Goal: Information Seeking & Learning: Learn about a topic

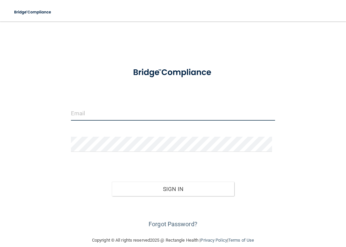
click at [100, 117] on input "email" at bounding box center [173, 113] width 205 height 15
type input "[EMAIL_ADDRESS][PERSON_NAME][DOMAIN_NAME]"
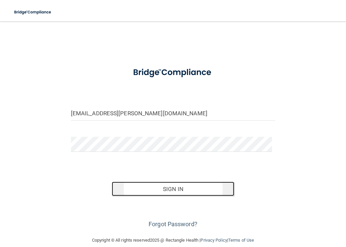
click at [181, 184] on button "Sign In" at bounding box center [173, 189] width 123 height 15
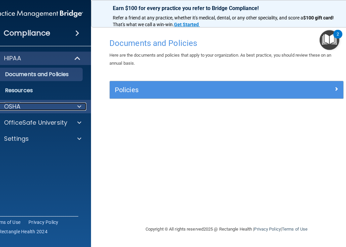
click at [27, 108] on div "OSHA" at bounding box center [28, 107] width 83 height 8
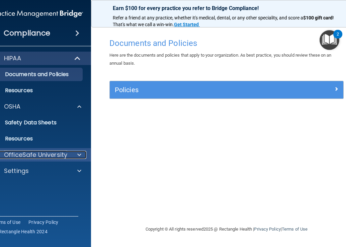
click at [50, 154] on p "OfficeSafe University" at bounding box center [35, 155] width 63 height 8
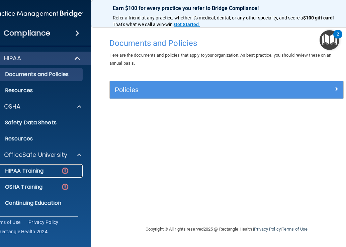
click at [38, 170] on p "HIPAA Training" at bounding box center [15, 171] width 55 height 7
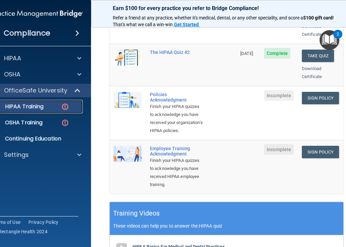
scroll to position [168, 0]
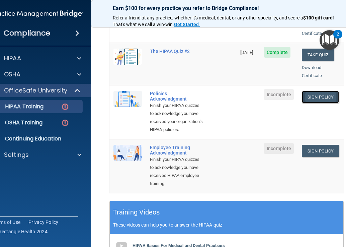
click at [320, 91] on link "Sign Policy" at bounding box center [320, 97] width 37 height 12
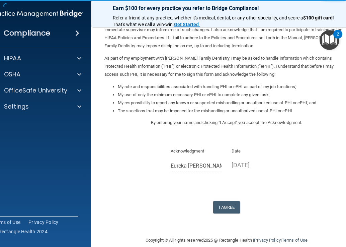
scroll to position [60, 0]
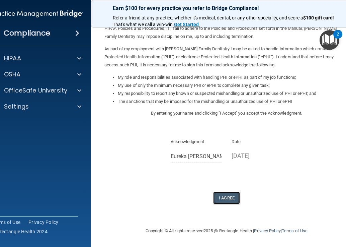
click at [224, 195] on button "I Agree" at bounding box center [226, 198] width 27 height 12
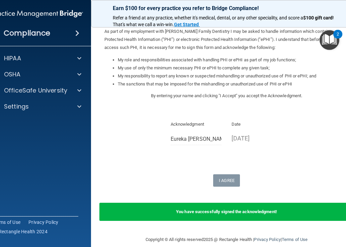
scroll to position [86, 0]
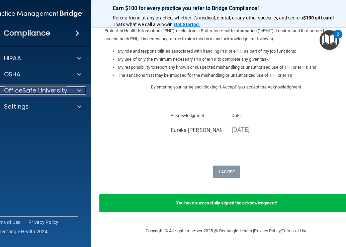
click at [54, 92] on p "OfficeSafe University" at bounding box center [35, 90] width 63 height 8
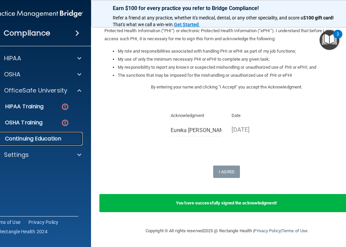
click at [44, 137] on p "Continuing Education" at bounding box center [33, 138] width 91 height 7
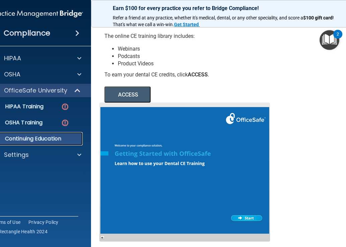
scroll to position [94, 0]
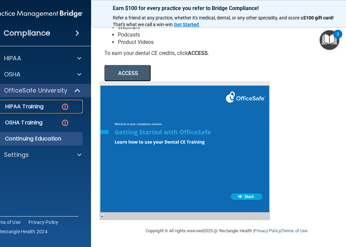
click at [31, 108] on p "HIPAA Training" at bounding box center [15, 106] width 55 height 7
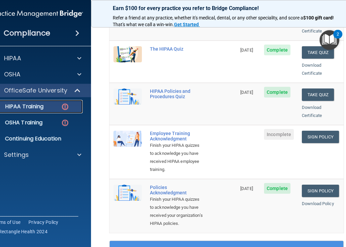
scroll to position [112, 0]
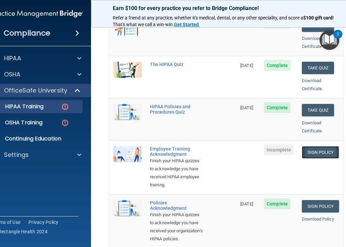
click at [317, 146] on link "Sign Policy" at bounding box center [320, 152] width 37 height 12
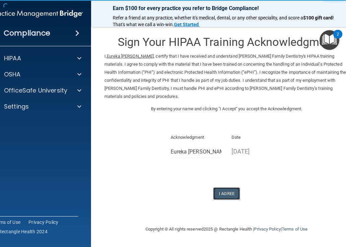
click at [230, 194] on button "I Agree" at bounding box center [226, 193] width 27 height 12
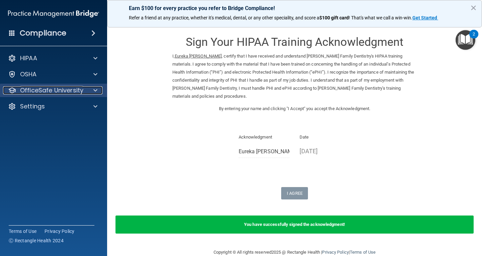
click at [57, 92] on p "OfficeSafe University" at bounding box center [51, 90] width 63 height 8
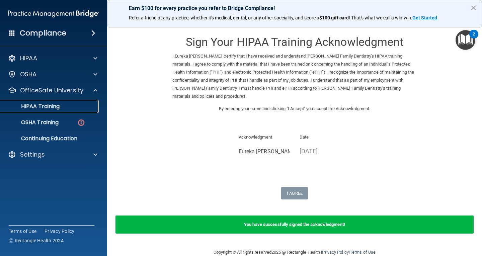
click at [51, 109] on p "HIPAA Training" at bounding box center [31, 106] width 55 height 7
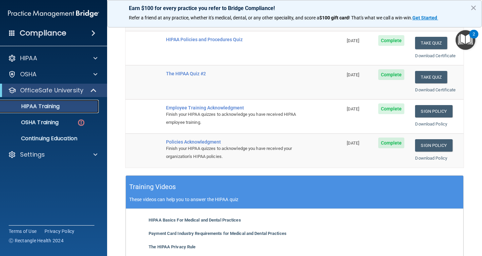
scroll to position [134, 0]
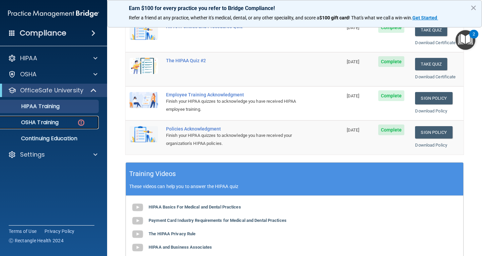
click at [62, 122] on div "OSHA Training" at bounding box center [49, 122] width 91 height 7
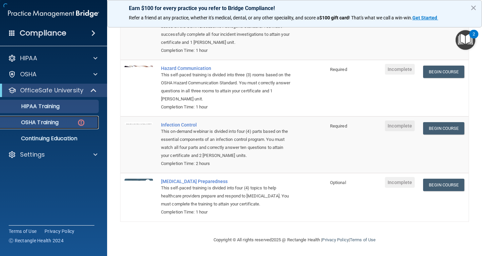
scroll to position [100, 0]
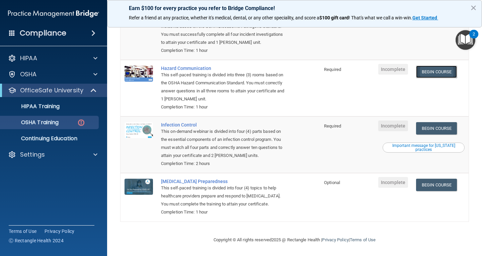
click at [346, 70] on link "Begin Course" at bounding box center [436, 72] width 41 height 12
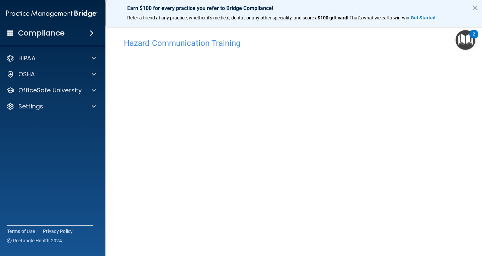
click at [310, 48] on div "Hazard Communication Training" at bounding box center [295, 43] width 352 height 16
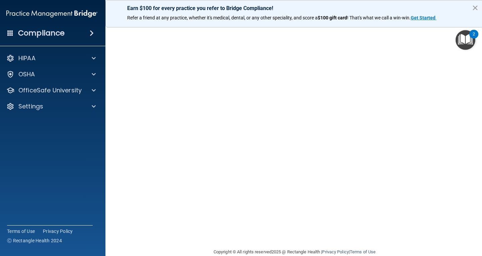
click at [478, 6] on button "×" at bounding box center [475, 7] width 6 height 11
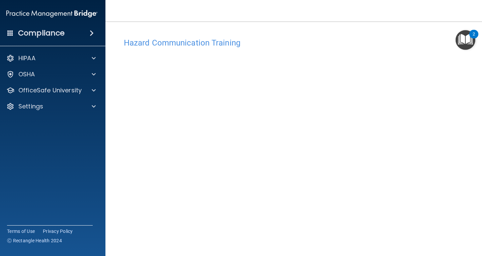
scroll to position [0, 0]
click at [465, 40] on img "Open Resource Center, 2 new notifications" at bounding box center [466, 40] width 20 height 20
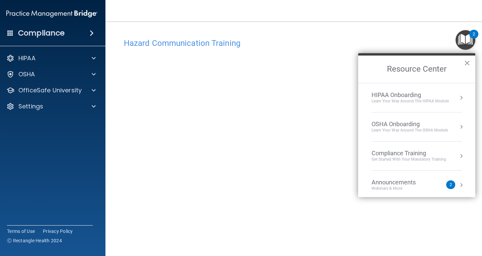
click at [384, 44] on h4 "Hazard Communication Training" at bounding box center [295, 43] width 342 height 9
click at [466, 64] on button "×" at bounding box center [467, 63] width 6 height 11
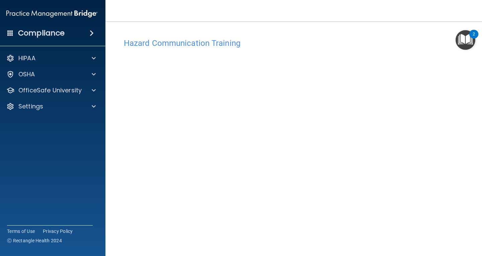
click at [359, 50] on div "Hazard Communication Training" at bounding box center [295, 43] width 352 height 16
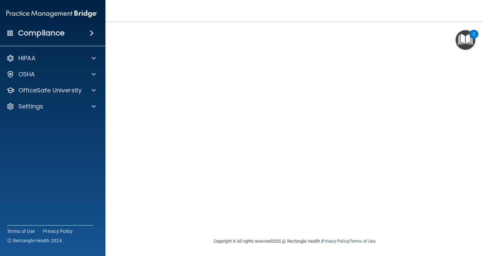
scroll to position [46, 0]
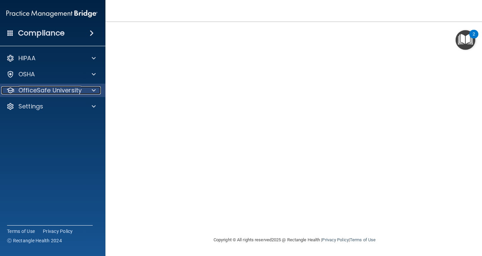
click at [71, 90] on p "OfficeSafe University" at bounding box center [49, 90] width 63 height 8
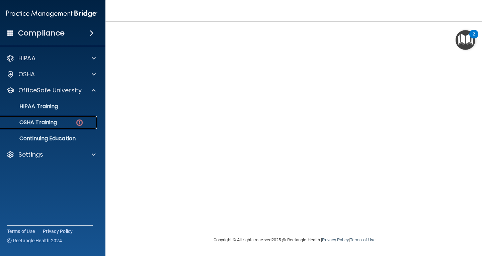
click at [61, 122] on div "OSHA Training" at bounding box center [48, 122] width 91 height 7
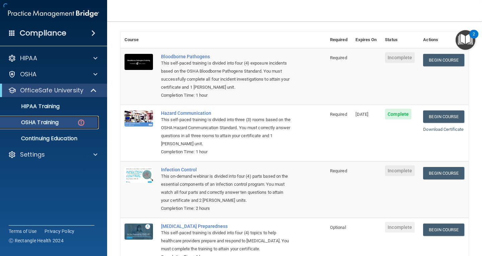
scroll to position [92, 0]
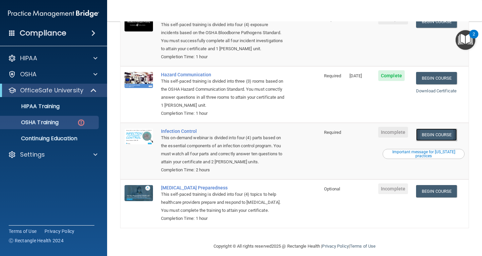
click at [448, 129] on link "Begin Course" at bounding box center [436, 135] width 41 height 12
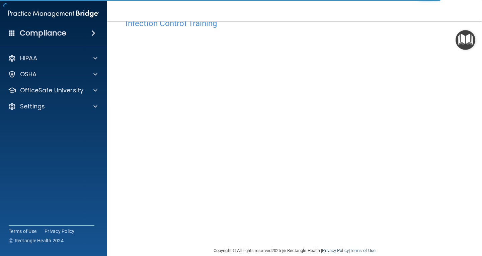
scroll to position [30, 0]
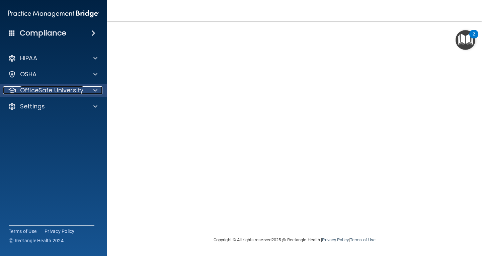
click at [52, 88] on p "OfficeSafe University" at bounding box center [51, 90] width 63 height 8
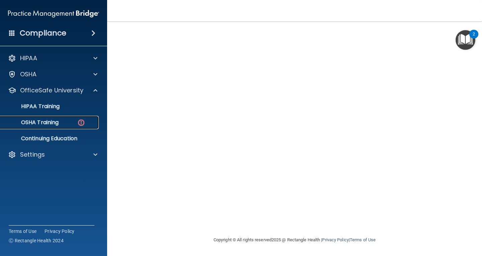
click at [53, 123] on p "OSHA Training" at bounding box center [31, 122] width 54 height 7
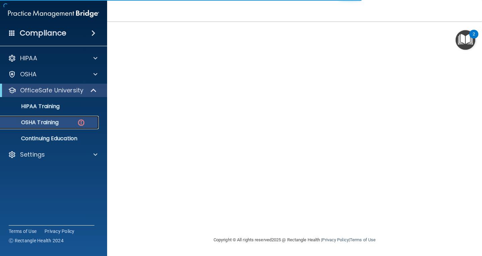
scroll to position [92, 0]
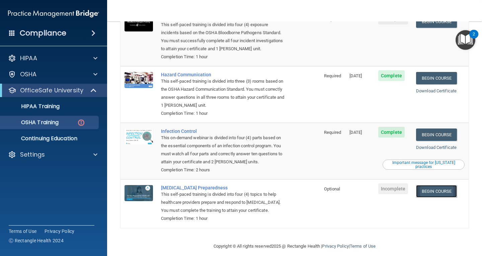
click at [435, 185] on link "Begin Course" at bounding box center [436, 191] width 41 height 12
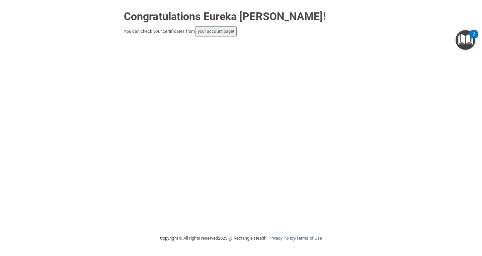
click at [233, 34] on button "your account page!" at bounding box center [216, 31] width 42 height 10
click at [230, 31] on link "your account page!" at bounding box center [216, 31] width 37 height 5
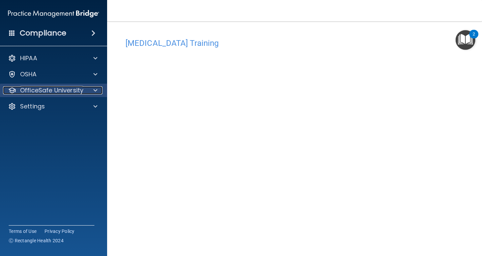
click at [56, 88] on p "OfficeSafe University" at bounding box center [51, 90] width 63 height 8
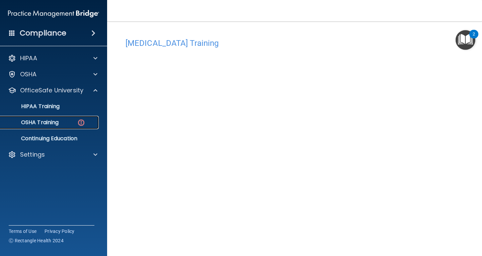
click at [60, 120] on div "OSHA Training" at bounding box center [49, 122] width 91 height 7
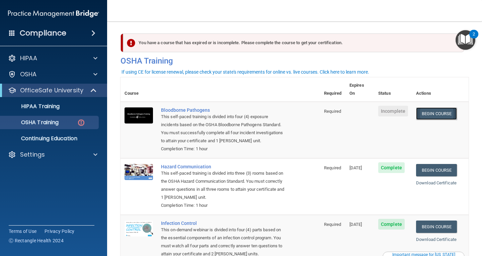
click at [428, 108] on link "Begin Course" at bounding box center [436, 114] width 41 height 12
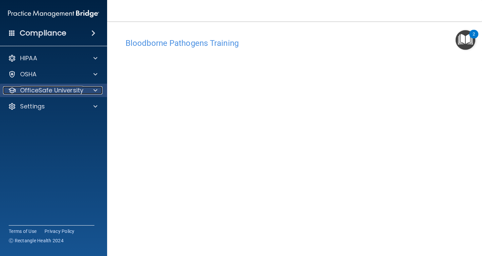
click at [98, 91] on div at bounding box center [94, 90] width 17 height 8
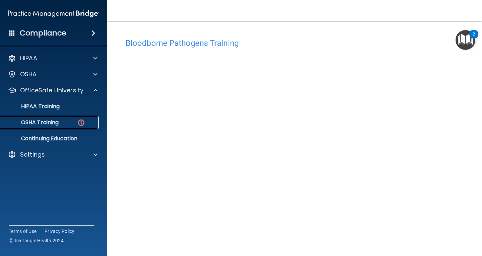
click at [42, 126] on p "OSHA Training" at bounding box center [31, 122] width 54 height 7
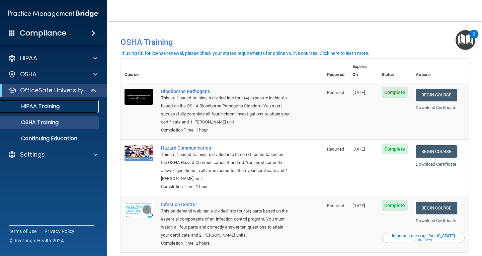
click at [74, 105] on div "HIPAA Training" at bounding box center [49, 106] width 91 height 7
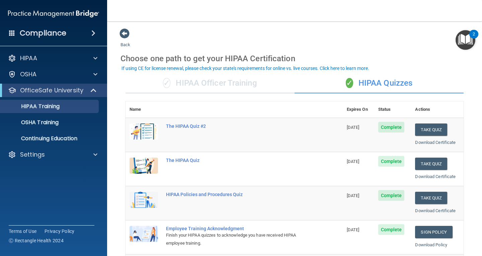
click at [214, 81] on div "✓ HIPAA Officer Training" at bounding box center [210, 83] width 169 height 20
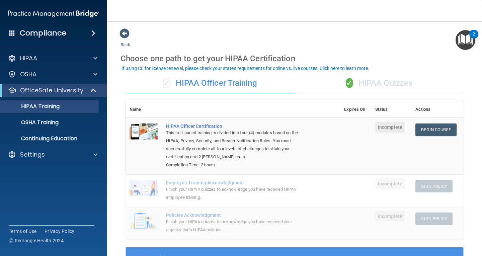
drag, startPoint x: 361, startPoint y: 77, endPoint x: 358, endPoint y: 78, distance: 3.8
click at [362, 78] on div "✓ HIPAA Quizzes" at bounding box center [379, 83] width 169 height 20
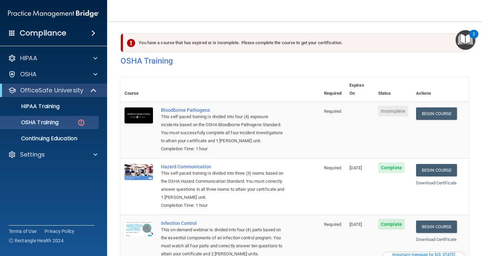
scroll to position [92, 0]
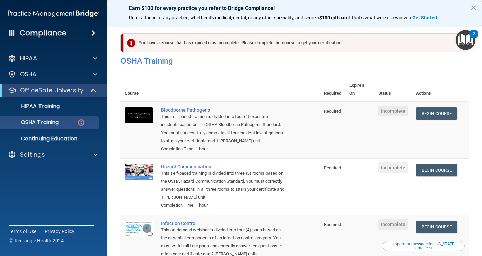
scroll to position [100, 0]
